Goal: Transaction & Acquisition: Book appointment/travel/reservation

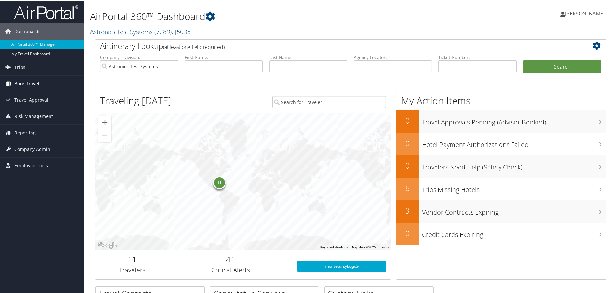
click at [27, 83] on span "Book Travel" at bounding box center [26, 83] width 25 height 16
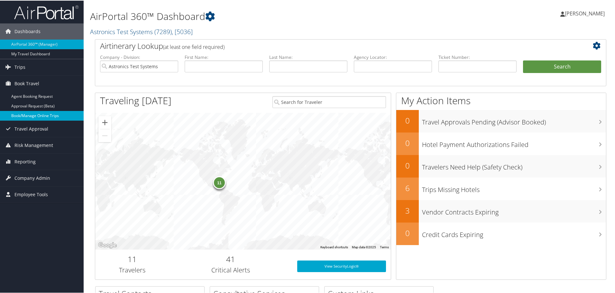
click at [30, 114] on link "Book/Manage Online Trips" at bounding box center [42, 115] width 84 height 10
click at [23, 115] on link "Book/Manage Online Trips" at bounding box center [42, 115] width 84 height 10
click at [31, 116] on link "Book/Manage Online Trips" at bounding box center [42, 115] width 84 height 10
click at [596, 13] on span "[PERSON_NAME]" at bounding box center [585, 12] width 40 height 7
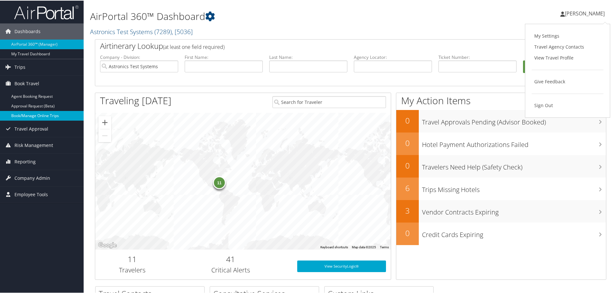
click at [43, 118] on link "Book/Manage Online Trips" at bounding box center [42, 115] width 84 height 10
